Goal: Task Accomplishment & Management: Manage account settings

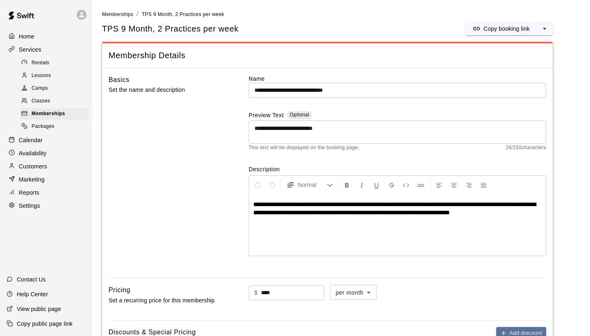
scroll to position [782, 0]
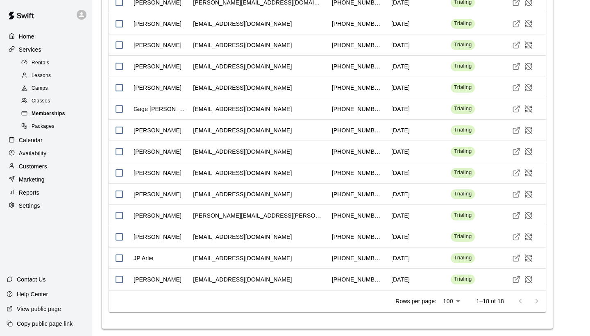
click at [55, 111] on span "Memberships" at bounding box center [49, 114] width 34 height 8
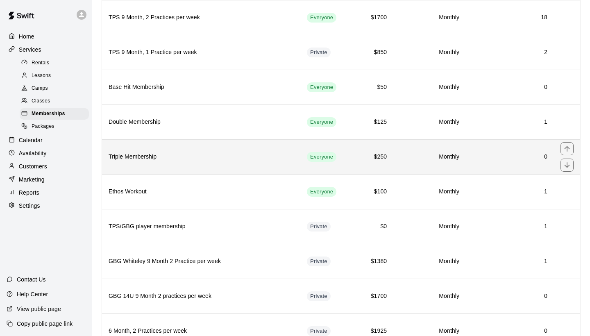
scroll to position [82, 0]
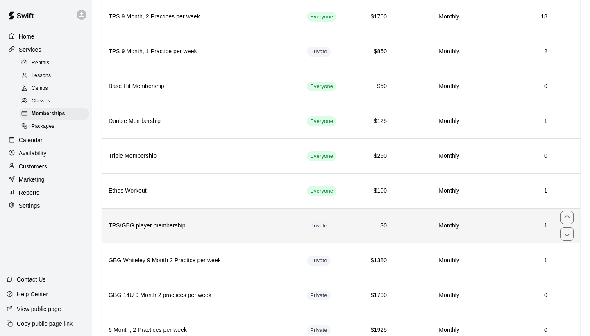
click at [229, 222] on h6 "TPS/GBG player membership" at bounding box center [201, 225] width 185 height 9
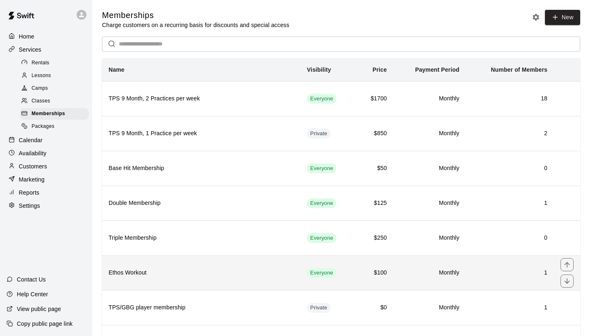
click at [215, 277] on th "Ethos Workout" at bounding box center [201, 272] width 198 height 35
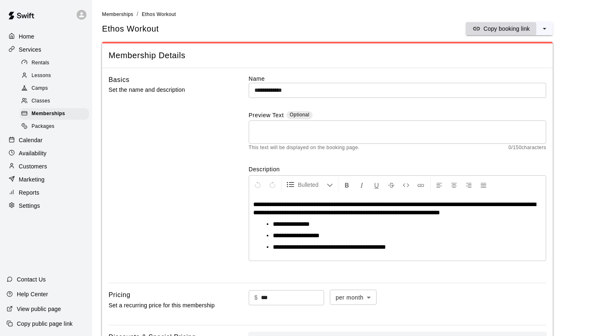
click at [503, 27] on p "Copy booking link" at bounding box center [507, 29] width 46 height 8
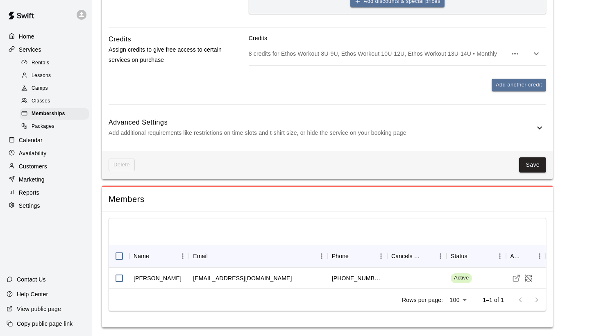
scroll to position [386, 0]
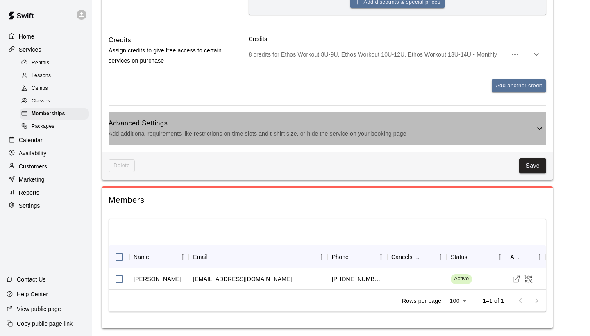
click at [540, 126] on icon at bounding box center [540, 129] width 10 height 10
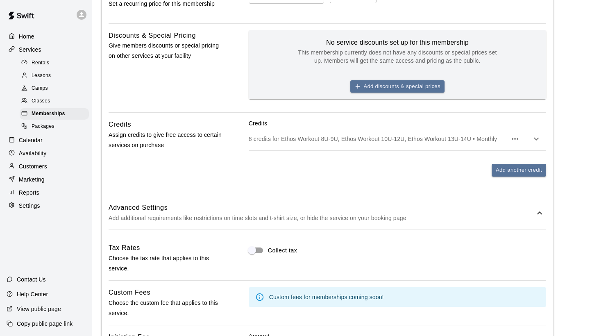
scroll to position [299, 0]
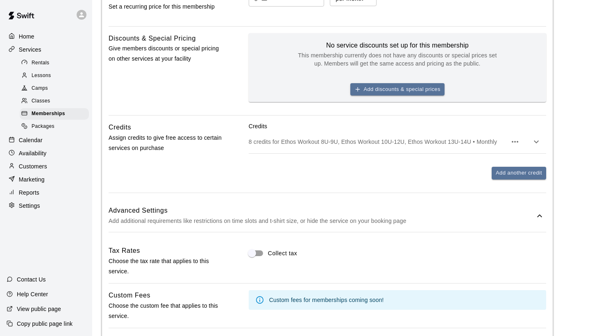
click at [539, 141] on icon "button" at bounding box center [537, 142] width 10 height 10
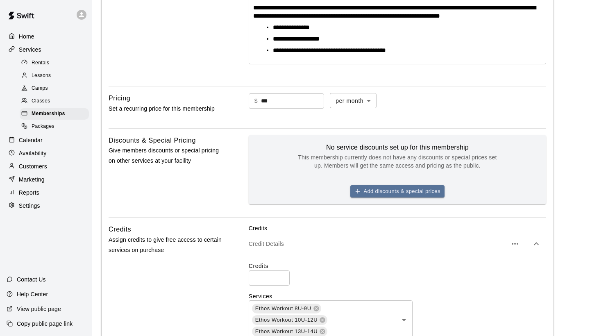
scroll to position [194, 0]
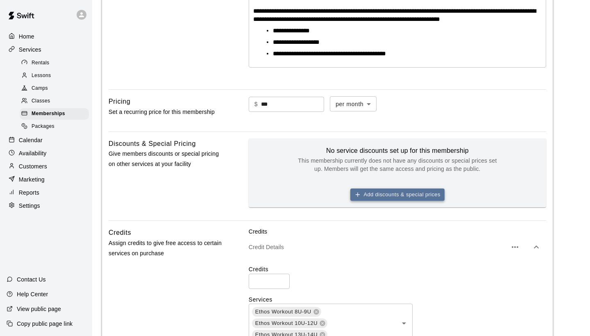
click at [400, 194] on button "Add discounts & special prices" at bounding box center [398, 195] width 94 height 13
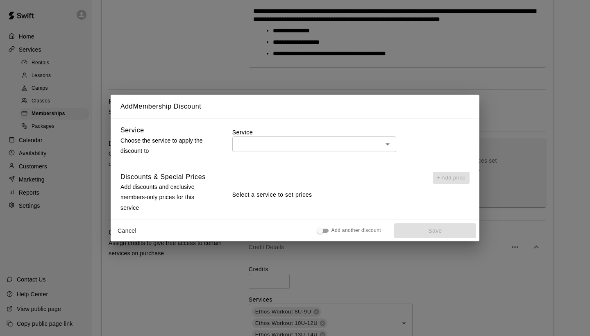
click at [388, 146] on icon "Open" at bounding box center [388, 144] width 10 height 10
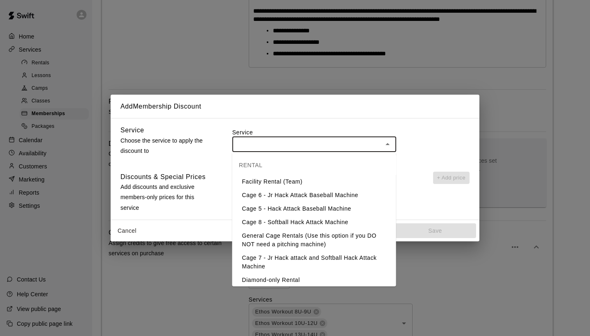
click at [388, 146] on icon "Close" at bounding box center [388, 144] width 10 height 10
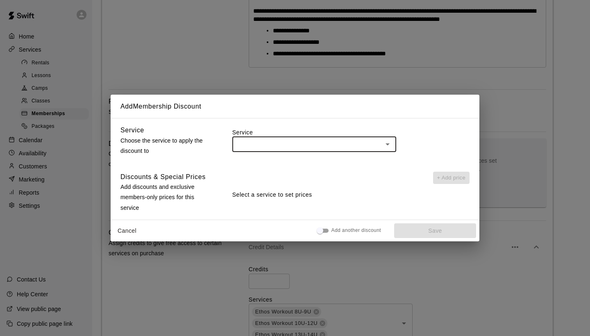
click at [388, 146] on icon "Open" at bounding box center [388, 144] width 10 height 10
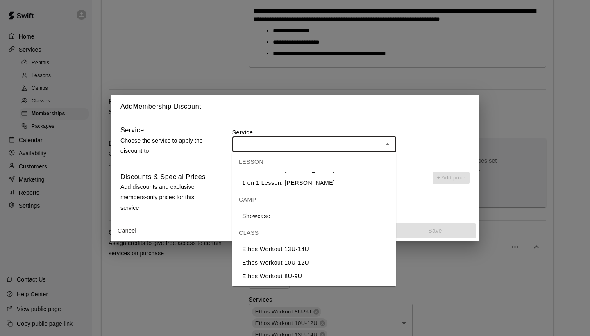
scroll to position [171, 0]
click at [285, 253] on li "Ethos Workout 13U-14U" at bounding box center [314, 250] width 164 height 14
type input "**********"
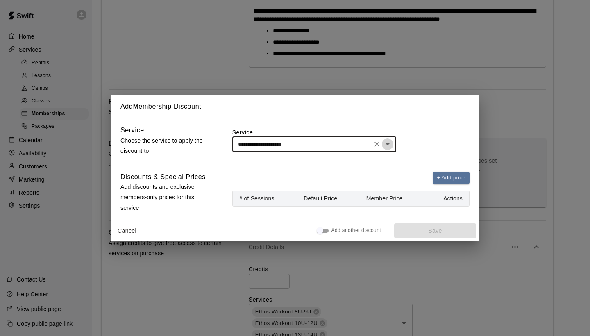
click at [390, 147] on icon "Open" at bounding box center [388, 144] width 10 height 10
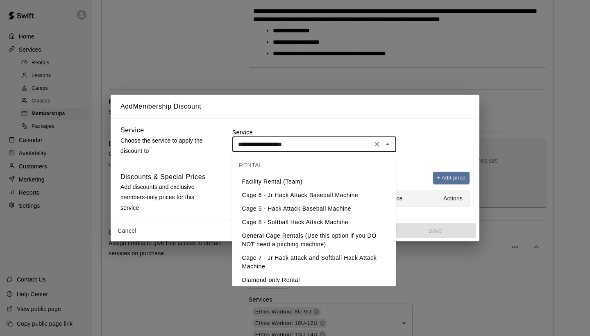
scroll to position [141, 0]
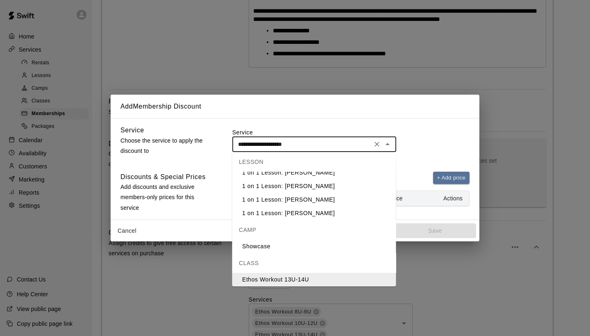
click at [376, 143] on icon "Clear" at bounding box center [377, 144] width 8 height 8
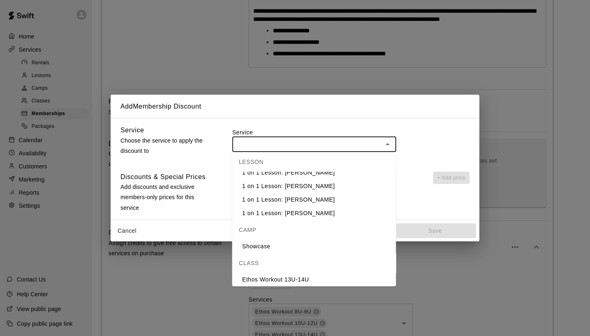
scroll to position [0, 0]
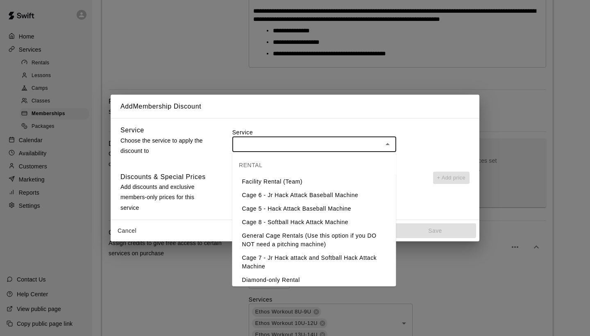
click at [516, 130] on div "Add Membership Discount Service Choose the service to apply the discount to Ser…" at bounding box center [295, 168] width 590 height 336
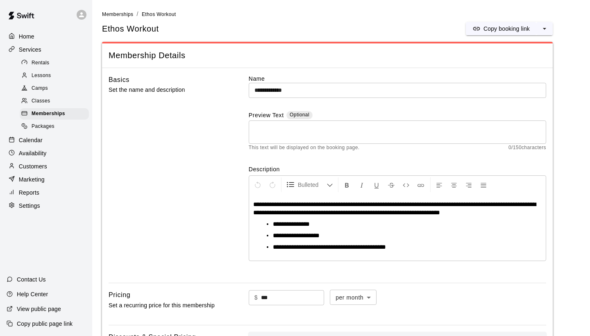
click at [306, 236] on span "**********" at bounding box center [296, 235] width 47 height 6
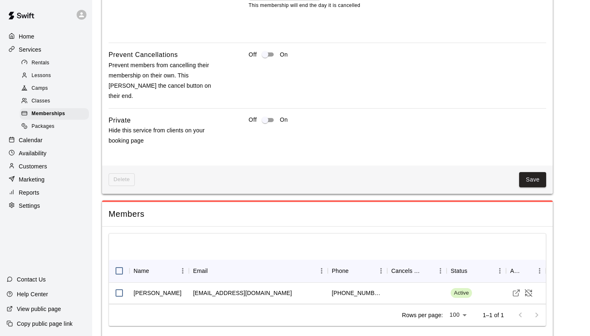
scroll to position [981, 0]
click at [536, 173] on button "Save" at bounding box center [532, 180] width 27 height 15
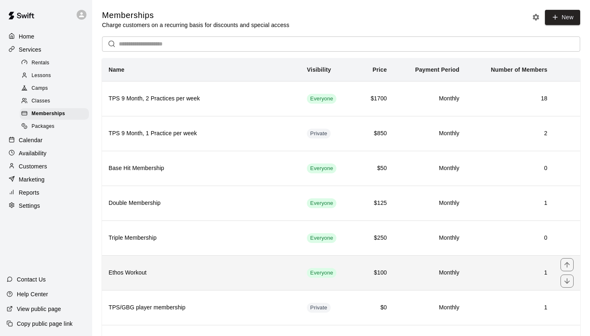
click at [239, 275] on h6 "Ethos Workout" at bounding box center [201, 273] width 185 height 9
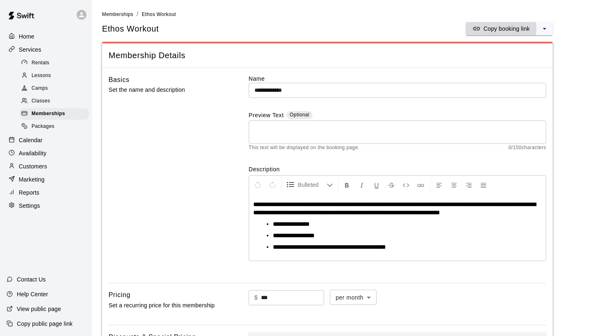
click at [510, 30] on p "Copy booking link" at bounding box center [507, 29] width 46 height 8
click at [66, 113] on div "Memberships" at bounding box center [54, 113] width 69 height 11
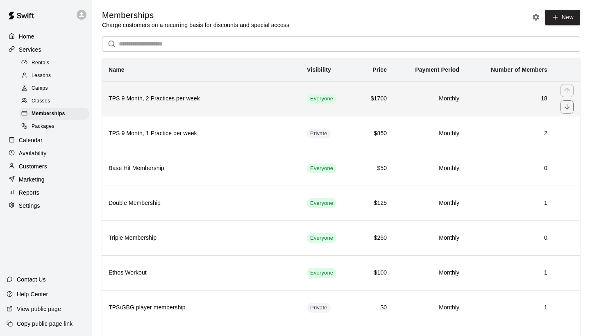
click at [240, 106] on th "TPS 9 Month, 2 Practices per week" at bounding box center [201, 98] width 198 height 35
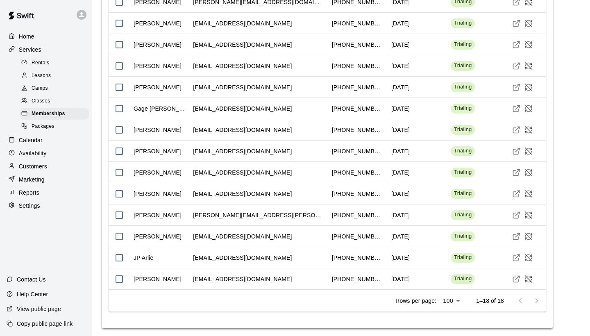
scroll to position [782, 0]
